Goal: Information Seeking & Learning: Learn about a topic

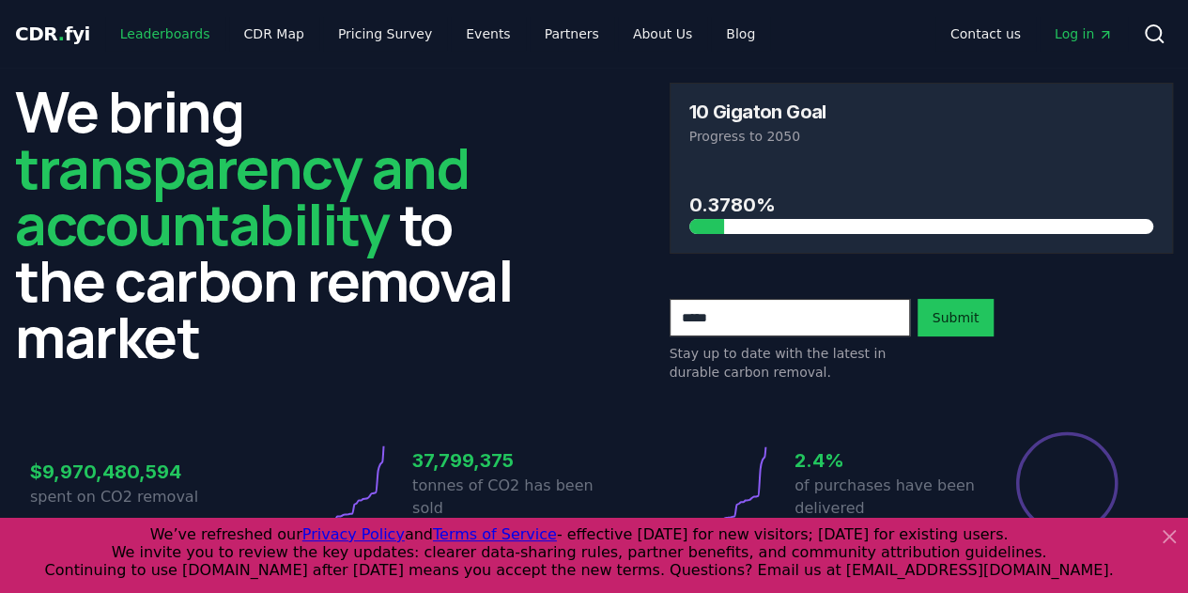
click at [154, 44] on link "Leaderboards" at bounding box center [165, 34] width 120 height 34
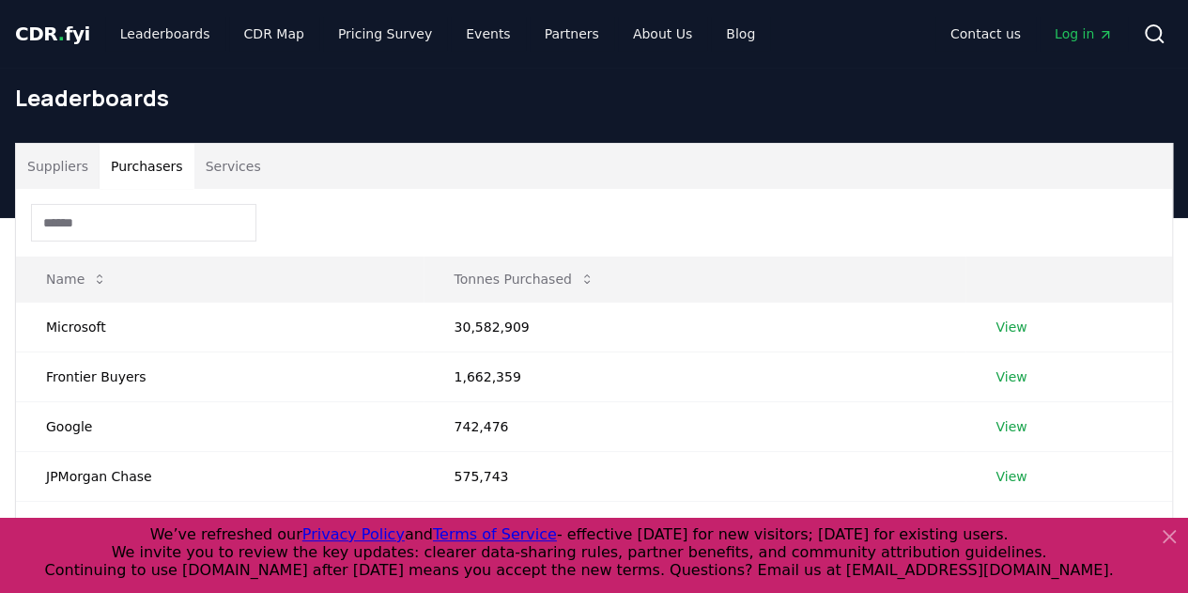
click at [165, 172] on button "Purchasers" at bounding box center [147, 166] width 95 height 45
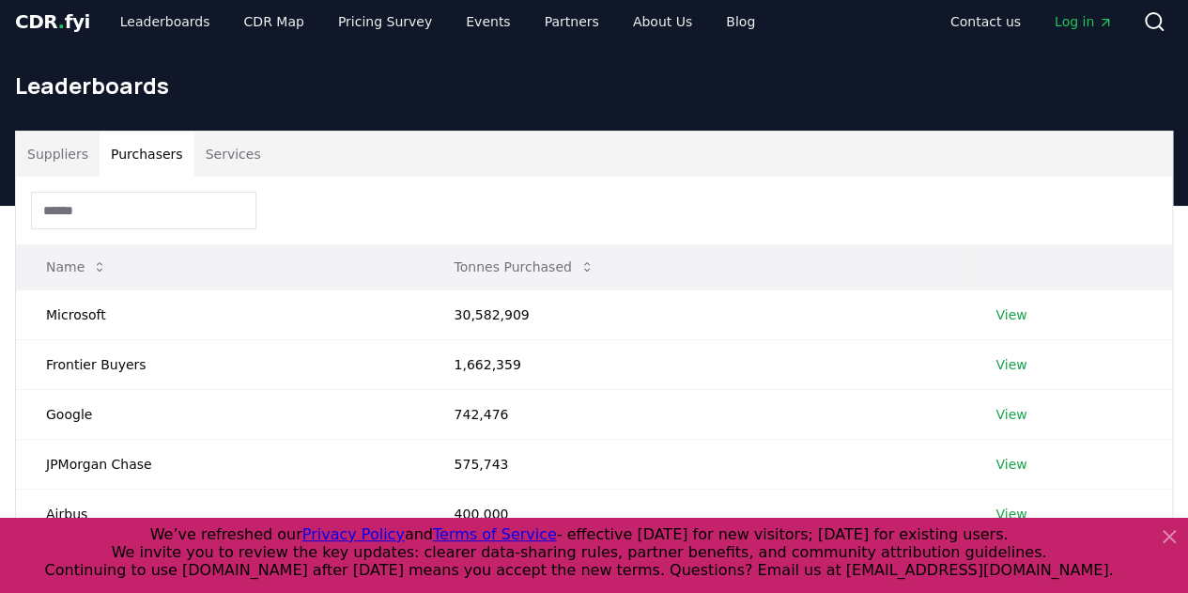
scroll to position [9, 0]
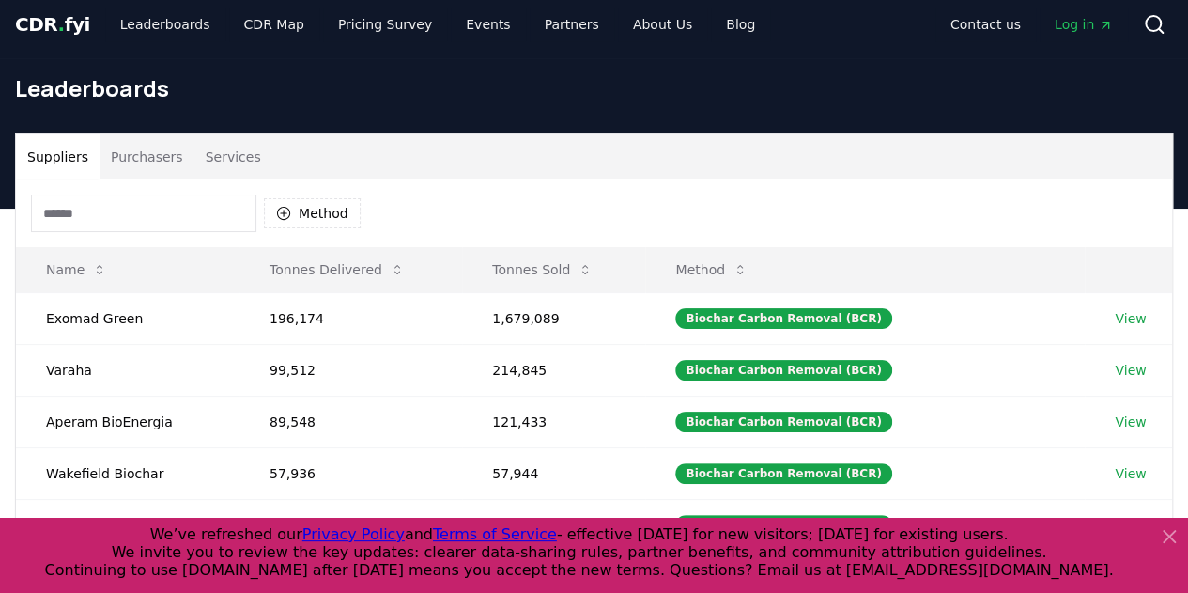
click at [78, 151] on button "Suppliers" at bounding box center [58, 156] width 84 height 45
click at [154, 156] on button "Purchasers" at bounding box center [147, 156] width 95 height 45
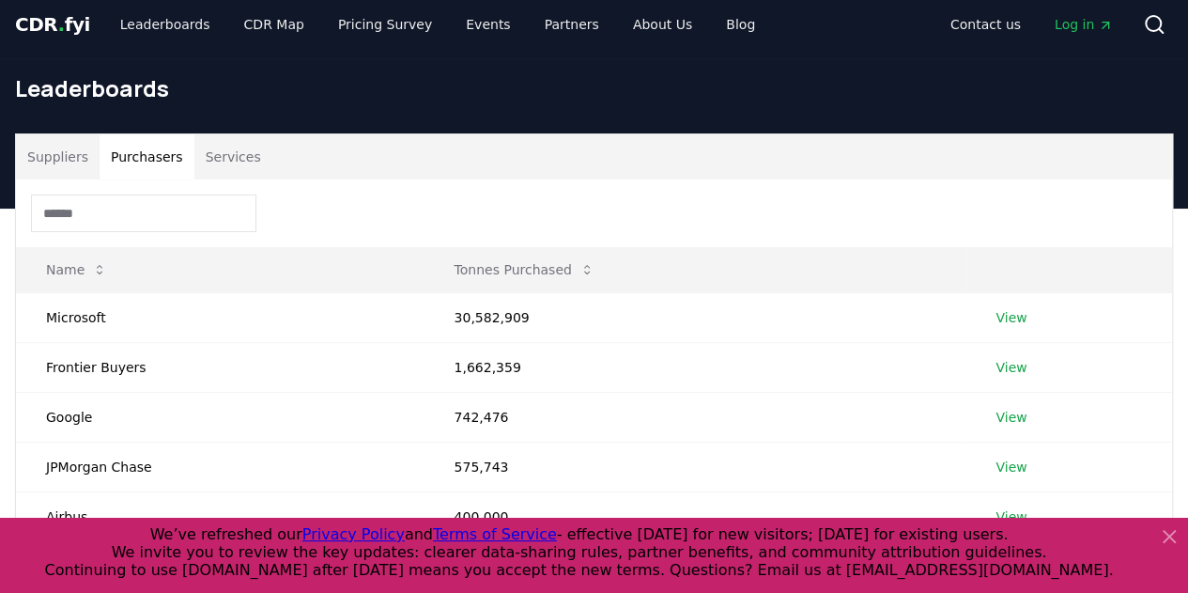
click at [188, 203] on input at bounding box center [143, 213] width 225 height 38
click at [991, 317] on td "View" at bounding box center [1069, 317] width 207 height 50
click at [1001, 311] on link "View" at bounding box center [1011, 317] width 31 height 19
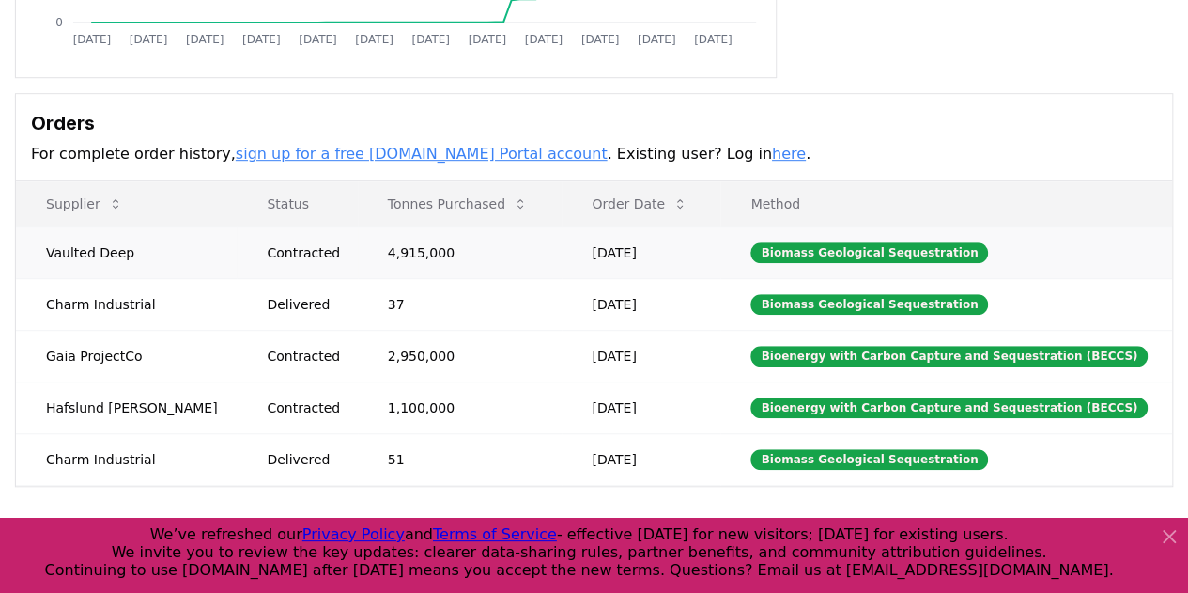
scroll to position [464, 0]
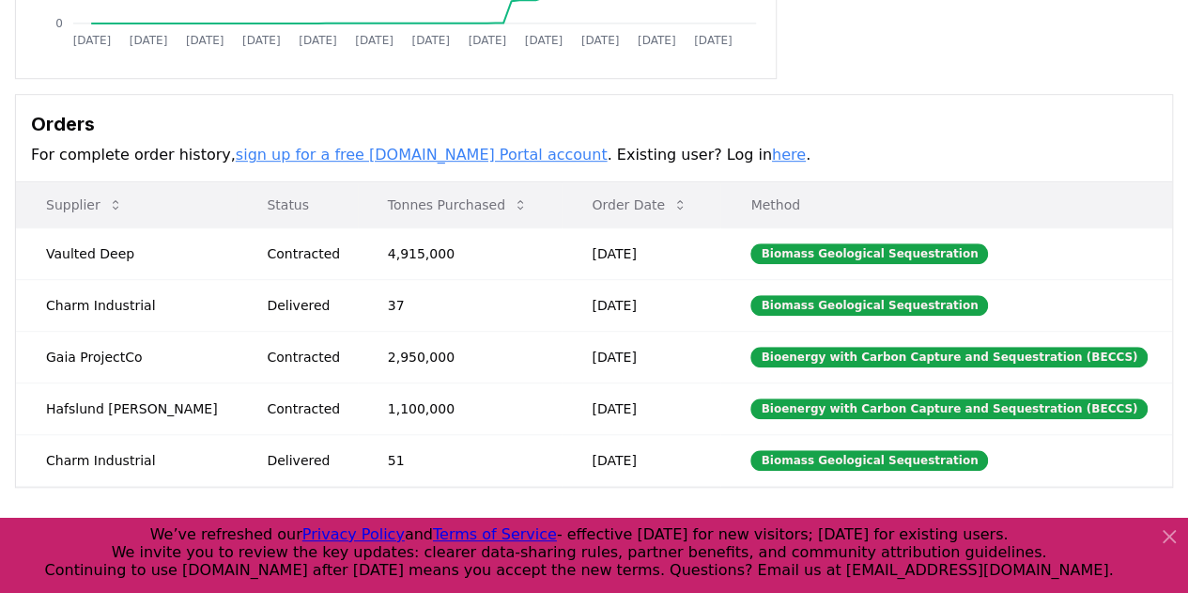
click at [784, 211] on p "Method" at bounding box center [946, 204] width 422 height 19
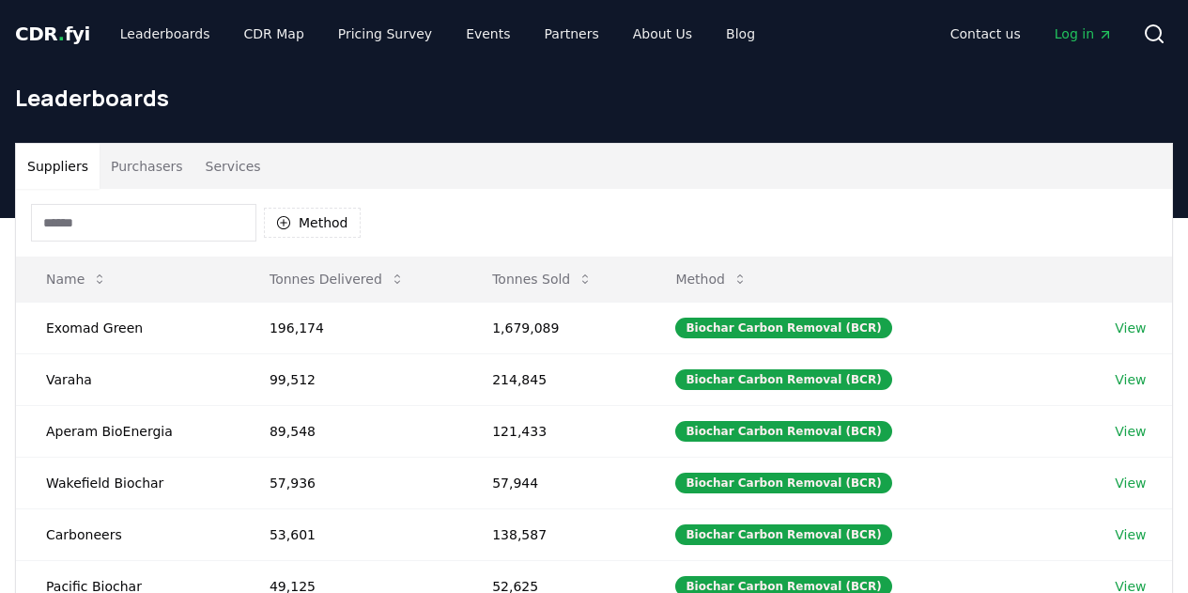
scroll to position [9, 0]
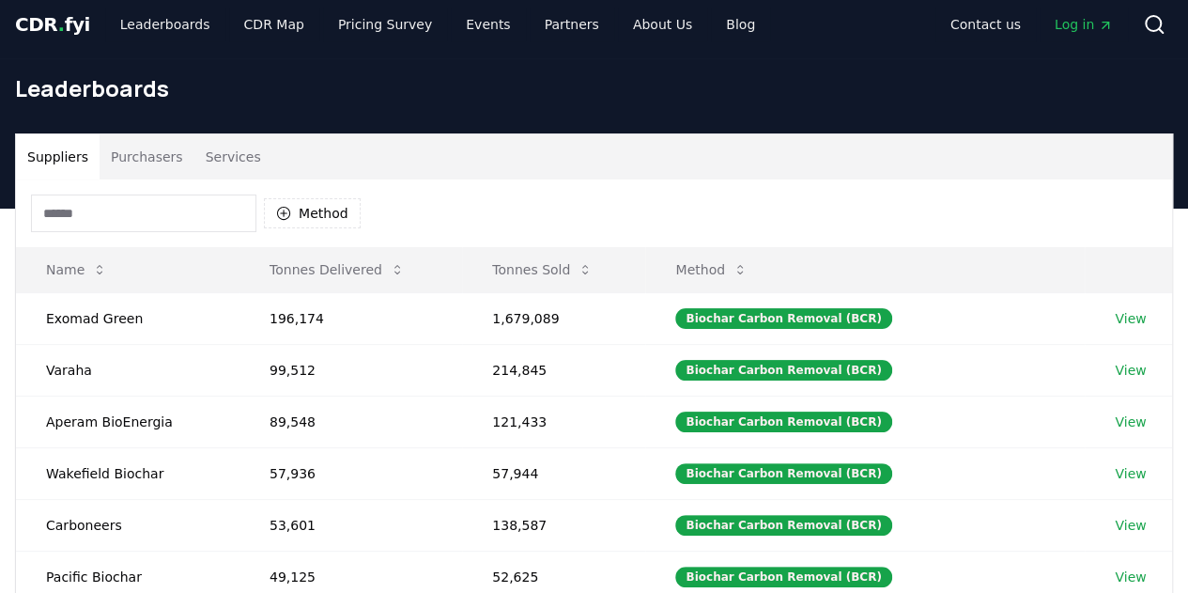
click at [203, 212] on input at bounding box center [143, 213] width 225 height 38
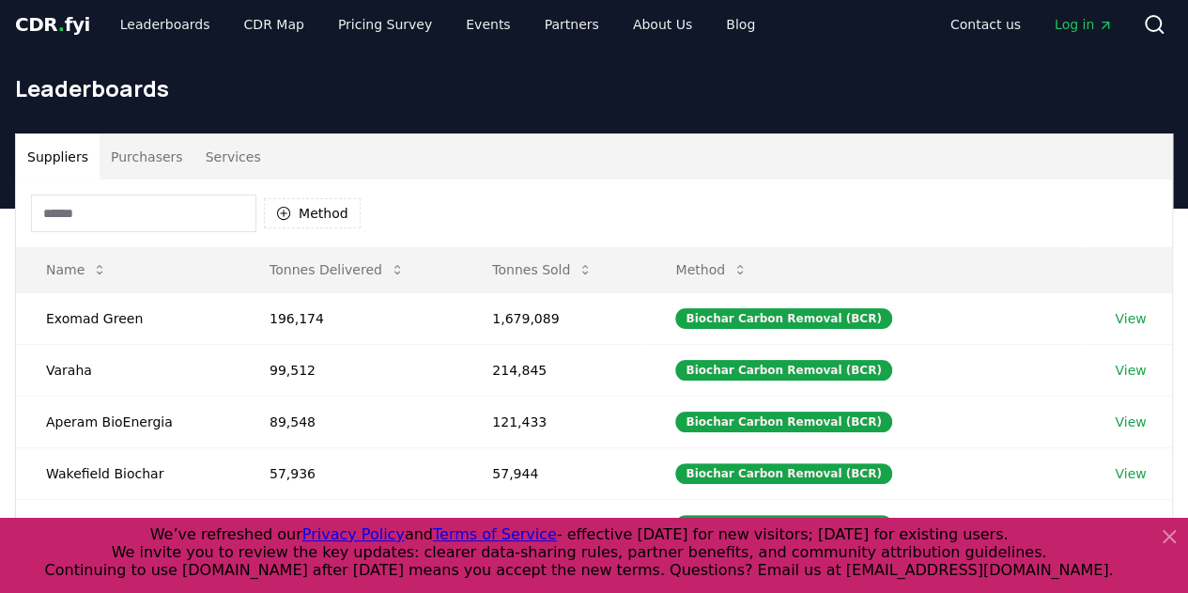
click at [156, 151] on button "Purchasers" at bounding box center [147, 156] width 95 height 45
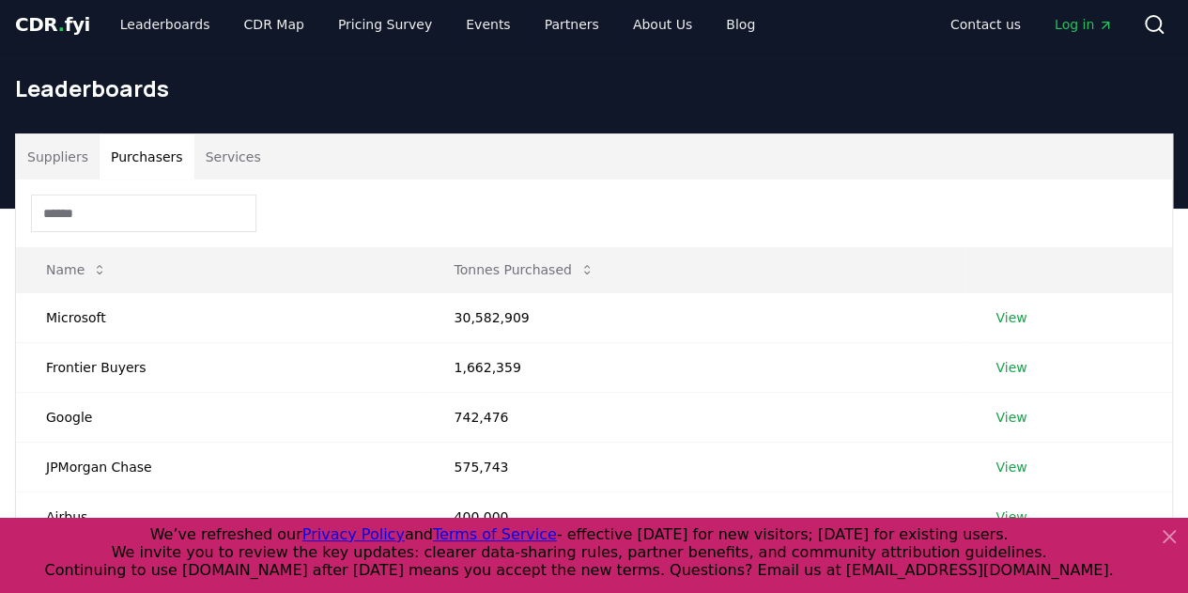
click at [169, 209] on input at bounding box center [143, 213] width 225 height 38
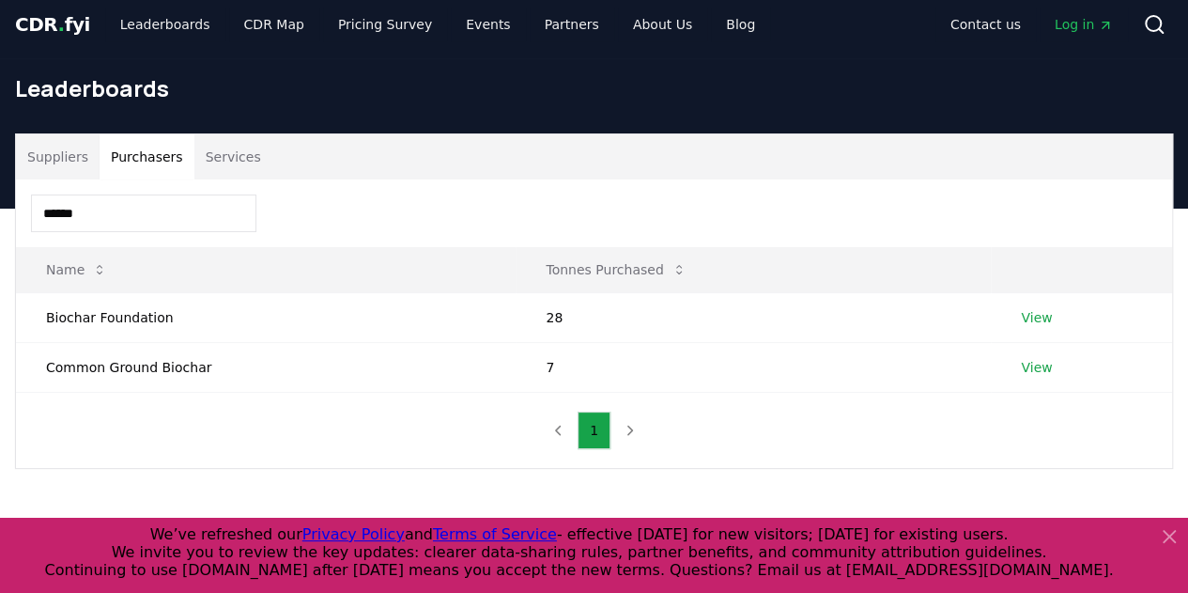
type input "******"
